Goal: Task Accomplishment & Management: Manage account settings

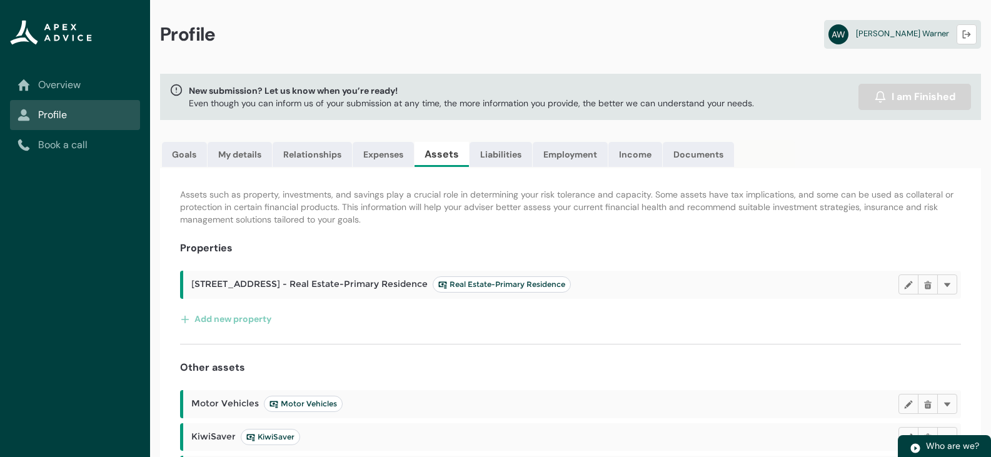
scroll to position [143, 0]
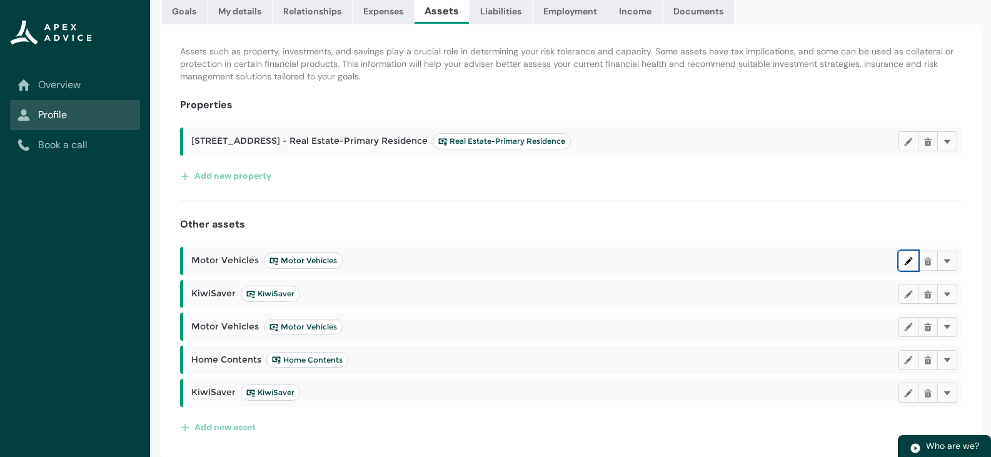
click at [905, 266] on button "Edit" at bounding box center [908, 261] width 20 height 20
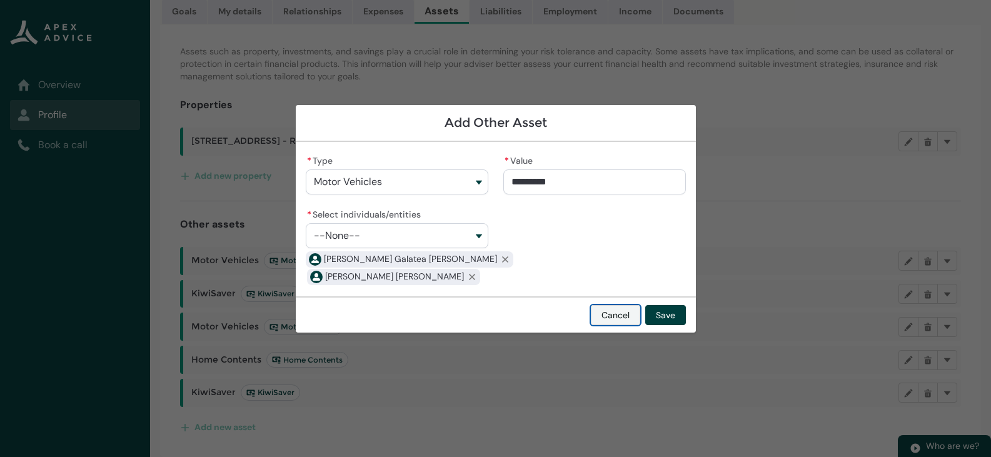
click at [603, 310] on button "Cancel" at bounding box center [615, 315] width 49 height 20
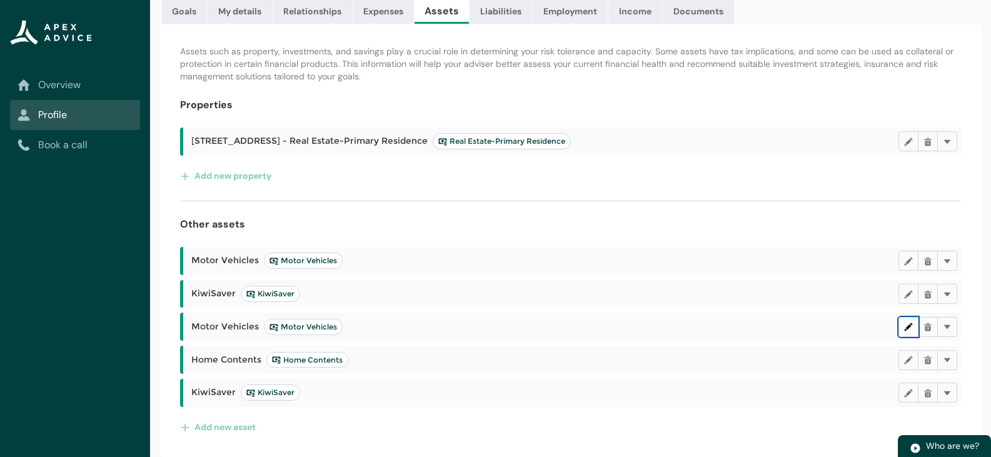
click at [904, 331] on lightning-primitive-icon "button" at bounding box center [908, 326] width 9 height 9
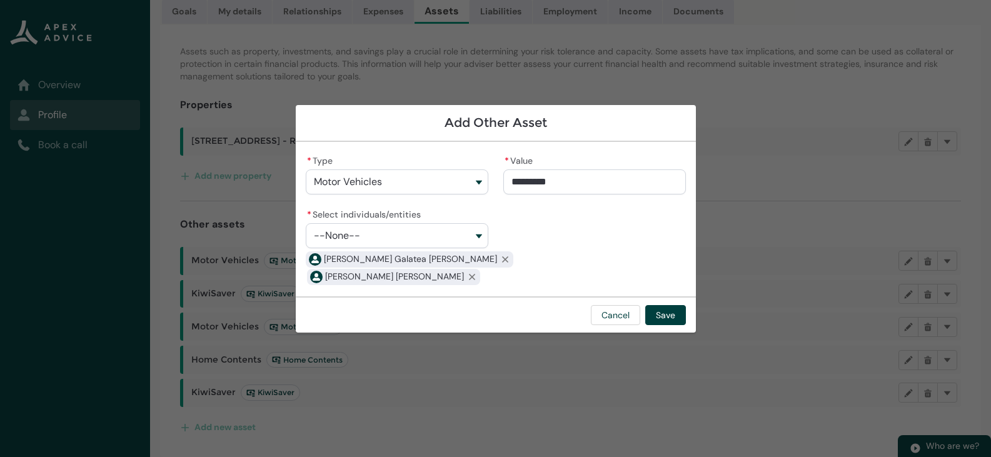
click at [371, 260] on span "[PERSON_NAME] Galatea [PERSON_NAME]" at bounding box center [410, 259] width 173 height 13
click at [373, 273] on span "[PERSON_NAME] [PERSON_NAME]" at bounding box center [394, 276] width 139 height 13
click at [403, 246] on button "--None--" at bounding box center [397, 235] width 183 height 25
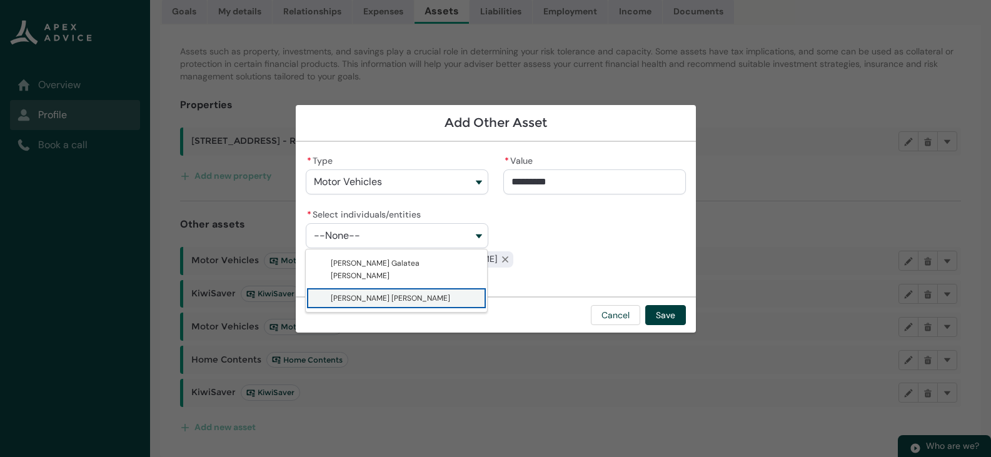
click at [398, 293] on span "[PERSON_NAME] [PERSON_NAME]" at bounding box center [390, 298] width 119 height 10
type lightning-combobox "001Q900000OFWAkIAP"
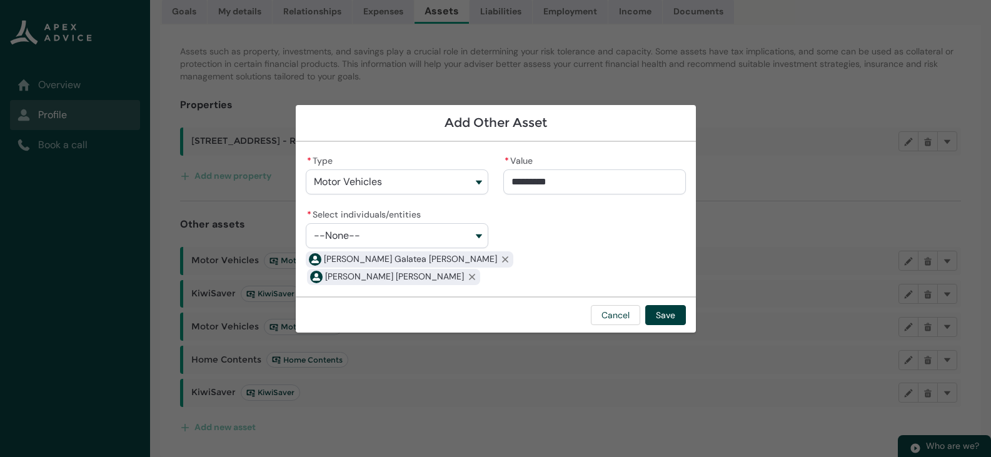
click at [518, 273] on div "* Type Motor Vehicles * Value ********* * Select individuals/entities --None-- …" at bounding box center [496, 219] width 380 height 134
click at [610, 317] on button "Cancel" at bounding box center [615, 315] width 49 height 20
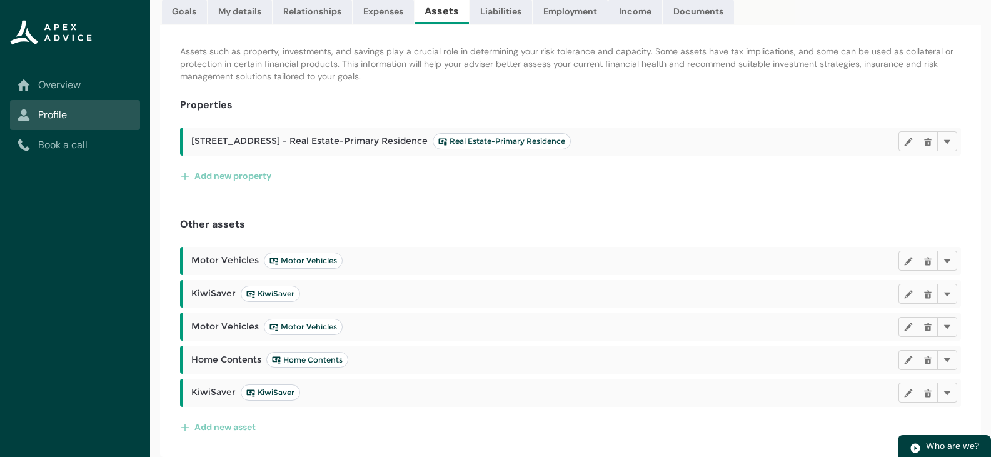
click at [681, 79] on p "Assets such as property, investments, and savings play a crucial role in determ…" at bounding box center [570, 64] width 781 height 38
